Goal: Navigation & Orientation: Find specific page/section

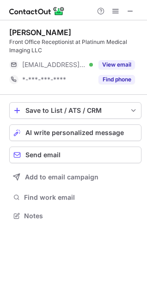
scroll to position [209, 147]
